Goal: Information Seeking & Learning: Learn about a topic

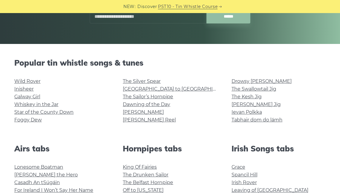
scroll to position [120, 0]
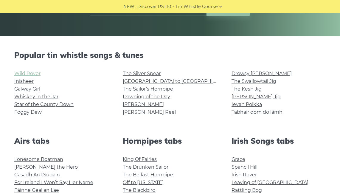
click at [30, 73] on link "Wild Rover" at bounding box center [27, 74] width 26 height 6
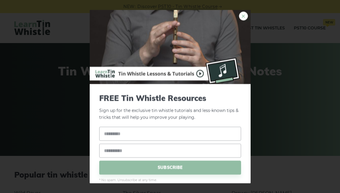
click at [239, 15] on link "×" at bounding box center [243, 16] width 9 height 9
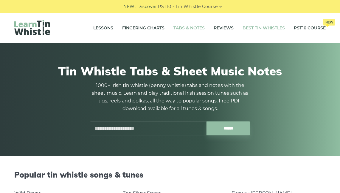
click at [255, 26] on link "Best Tin Whistles" at bounding box center [263, 28] width 42 height 15
click at [171, 5] on link "PST10 - Tin Whistle Course" at bounding box center [188, 6] width 60 height 7
click at [250, 28] on link "Best Tin Whistles" at bounding box center [263, 28] width 42 height 15
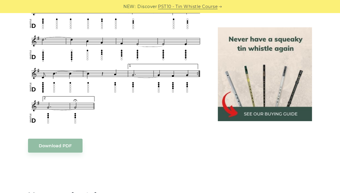
scroll to position [405, 0]
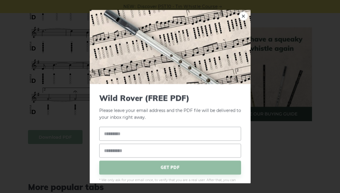
click at [57, 136] on body "NEW: Discover PST10 - Tin Whistle Course Lessons Fingering Charts Tabs & Notes …" at bounding box center [170, 138] width 340 height 1087
click at [115, 135] on input "text" at bounding box center [170, 134] width 142 height 14
type input "****"
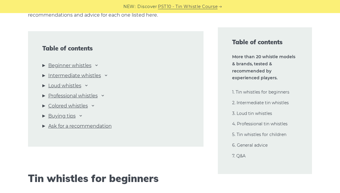
scroll to position [619, 0]
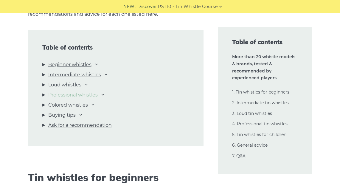
click at [84, 94] on link "Professional whistles" at bounding box center [72, 95] width 49 height 8
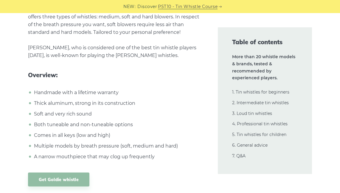
scroll to position [8498, 0]
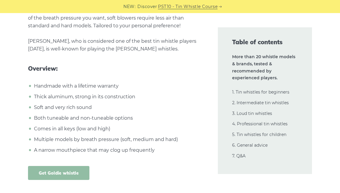
click at [48, 166] on link "Get Goldie whistle" at bounding box center [58, 173] width 61 height 14
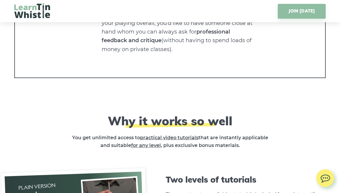
scroll to position [1319, 0]
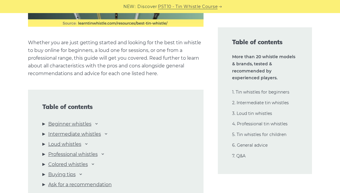
scroll to position [561, 0]
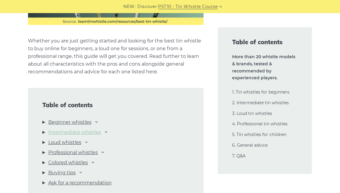
click at [88, 133] on link "Intermediate whistles" at bounding box center [74, 133] width 53 height 8
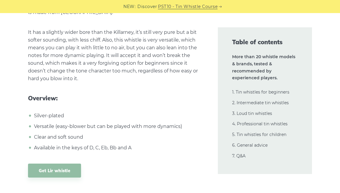
scroll to position [4303, 0]
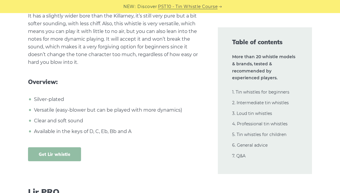
click at [51, 148] on link "Get Lir whistle" at bounding box center [54, 155] width 53 height 14
